Goal: Information Seeking & Learning: Learn about a topic

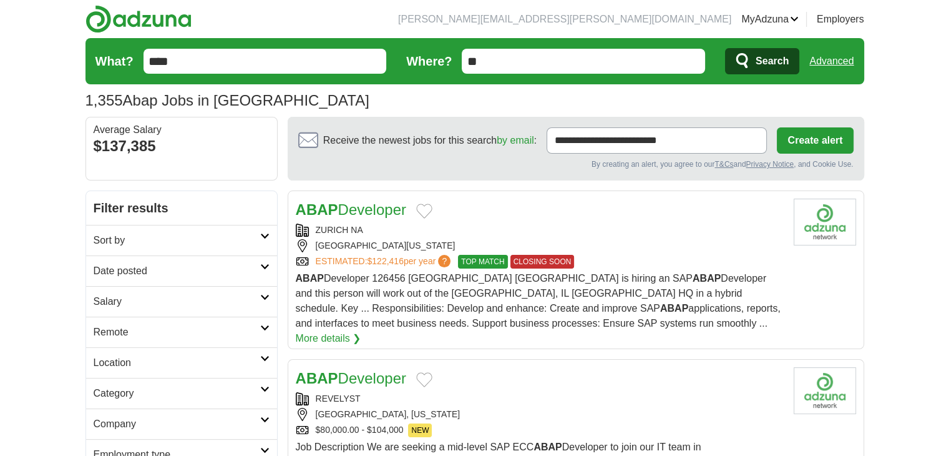
click at [261, 355] on icon at bounding box center [264, 358] width 9 height 6
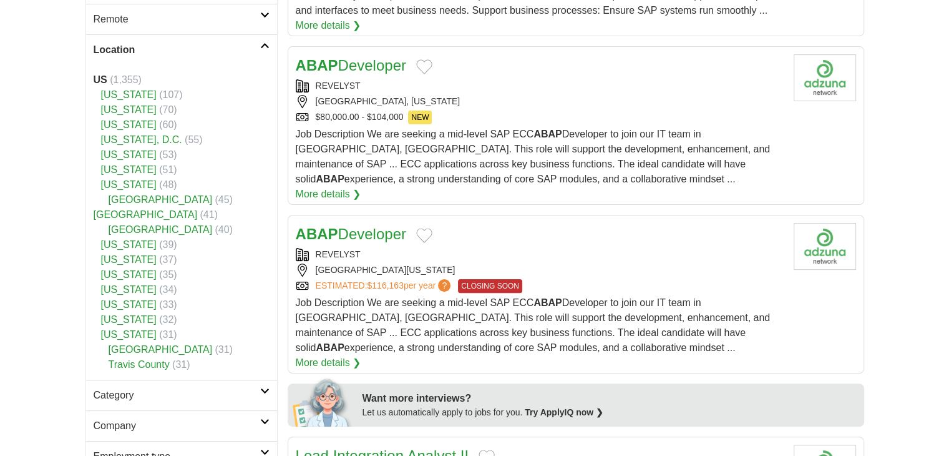
scroll to position [312, 0]
click at [119, 94] on link "[US_STATE]" at bounding box center [129, 95] width 56 height 11
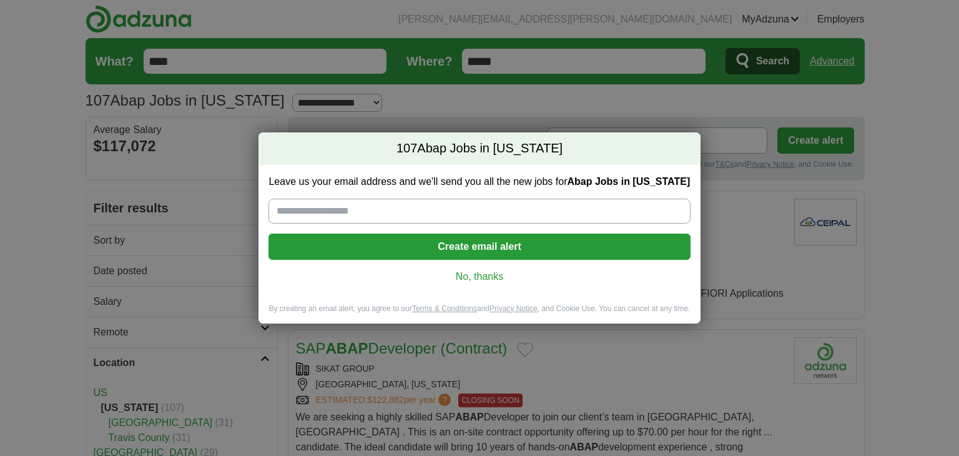
click at [489, 275] on link "No, thanks" at bounding box center [478, 277] width 401 height 14
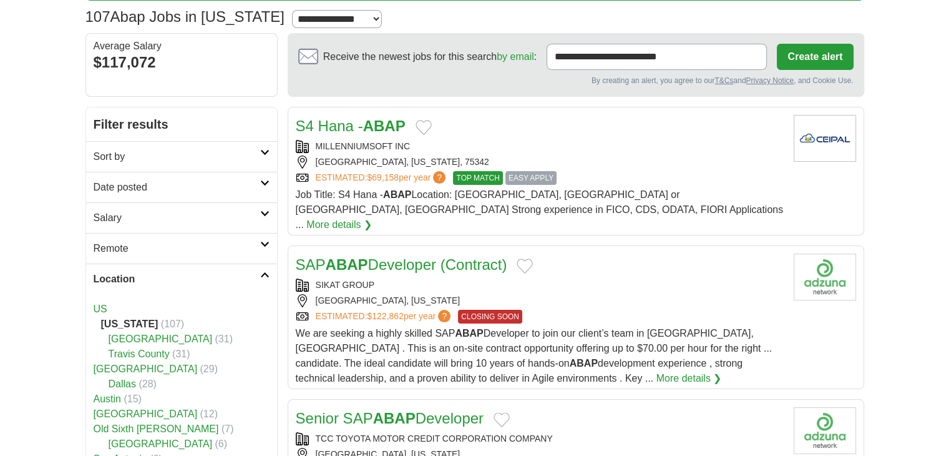
scroll to position [125, 0]
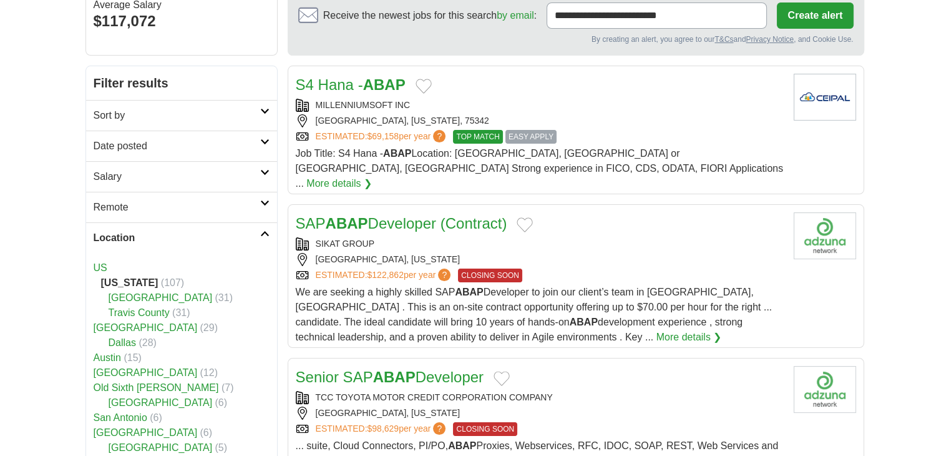
click at [657, 330] on link "More details ❯" at bounding box center [690, 337] width 66 height 15
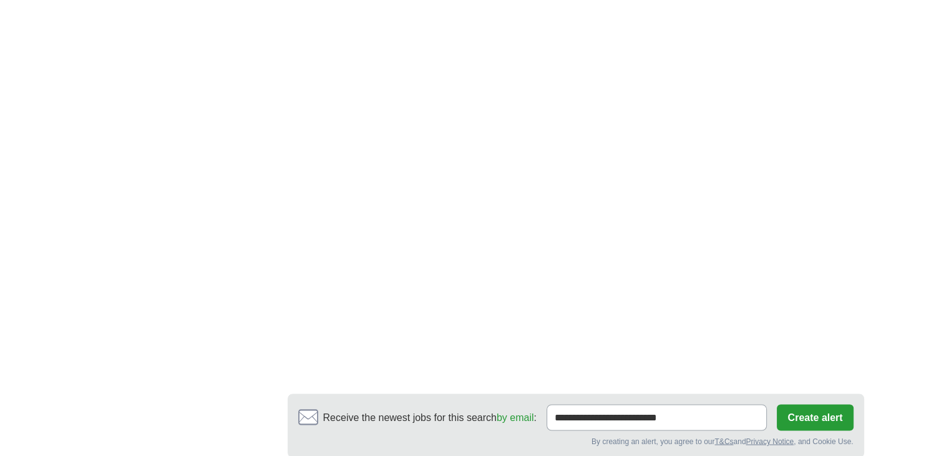
scroll to position [1998, 0]
